Goal: Task Accomplishment & Management: Complete application form

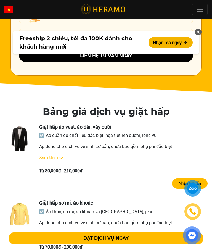
scroll to position [918, 0]
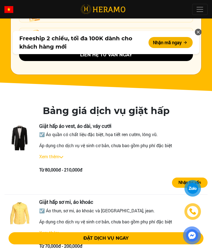
click at [63, 156] on img at bounding box center [61, 157] width 4 height 2
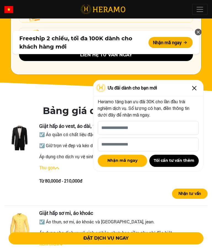
click at [194, 63] on img at bounding box center [194, 58] width 9 height 9
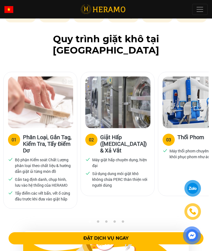
scroll to position [411, 0]
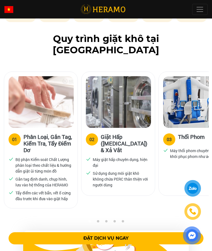
click at [161, 194] on div "03 Thổi Phom Máy thổi phom chuyên dụng, khôi phục phom như áo mới" at bounding box center [197, 139] width 77 height 135
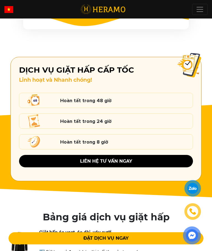
scroll to position [812, 0]
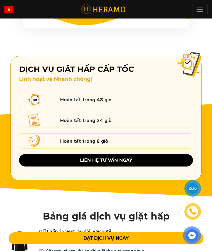
click at [164, 156] on button "liên hệ tư vấn ngay" at bounding box center [106, 160] width 174 height 12
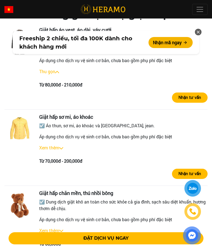
click at [175, 43] on button "Nhận mã ngay" at bounding box center [171, 42] width 44 height 11
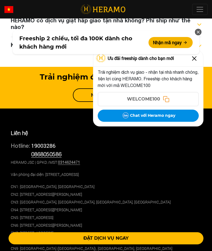
scroll to position [3409, 0]
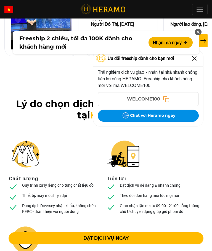
scroll to position [2234, 0]
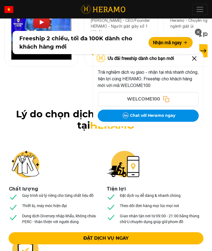
click at [173, 40] on button "Nhận mã ngay" at bounding box center [171, 42] width 44 height 11
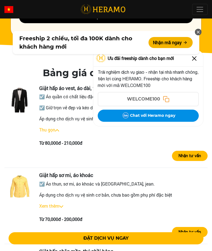
scroll to position [636, 0]
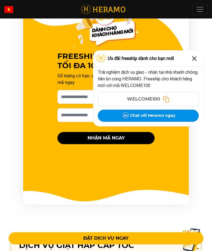
click at [192, 63] on img at bounding box center [194, 58] width 9 height 9
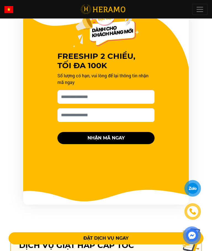
click at [196, 64] on div "FREESHIP 2 CHIỀU, TỐI ĐA 100K Số lượng có hạn, vui lòng để lại thông tin nhận m…" at bounding box center [106, 105] width 212 height 199
click at [130, 91] on input "[PERSON_NAME] xin tên của bạn nhé *" at bounding box center [105, 97] width 97 height 14
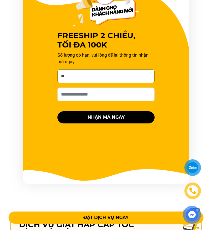
type input "*"
type input "*********"
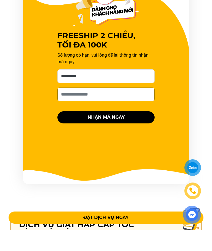
click at [115, 108] on input "Số điện thoại HERAMO có thể liên hệ là *" at bounding box center [105, 115] width 97 height 14
type input "******"
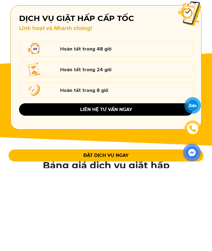
scroll to position [781, 0]
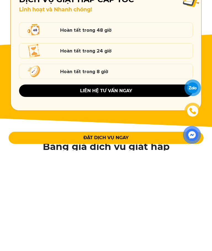
click at [127, 232] on button "ĐẶT DỊCH VỤ NGAY" at bounding box center [106, 238] width 195 height 12
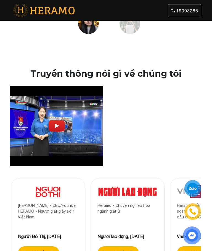
scroll to position [320, 0]
